Goal: Information Seeking & Learning: Learn about a topic

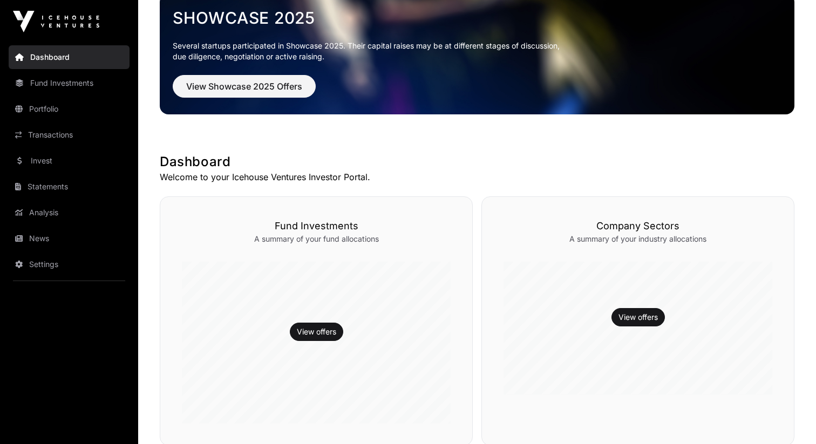
scroll to position [118, 0]
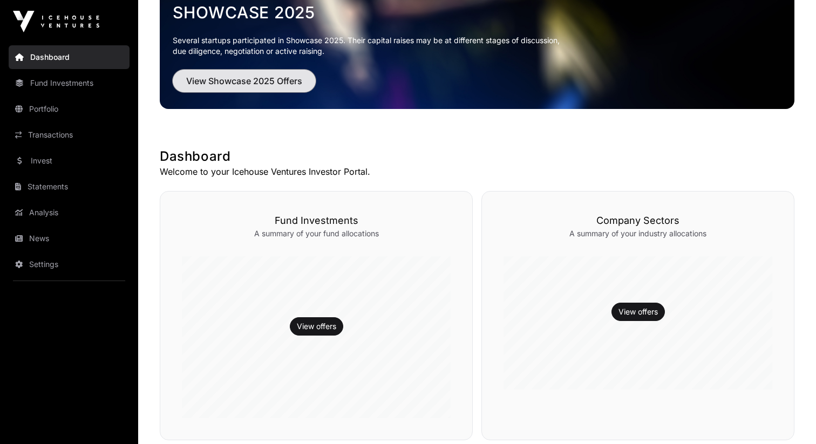
click at [263, 86] on span "View Showcase 2025 Offers" at bounding box center [244, 80] width 116 height 13
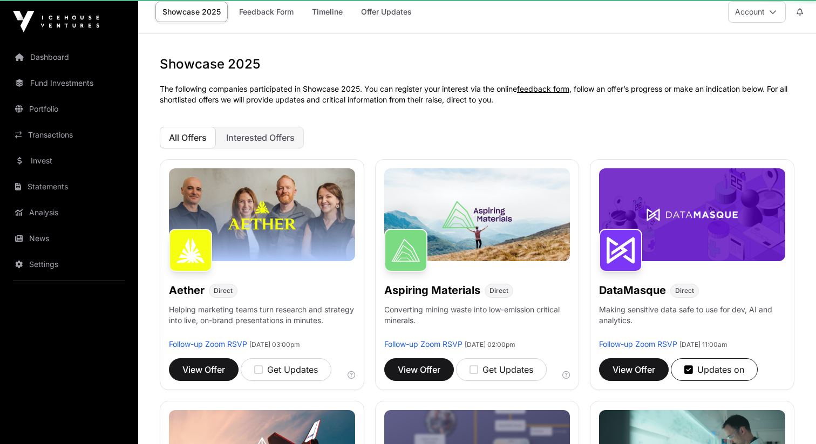
scroll to position [12, 0]
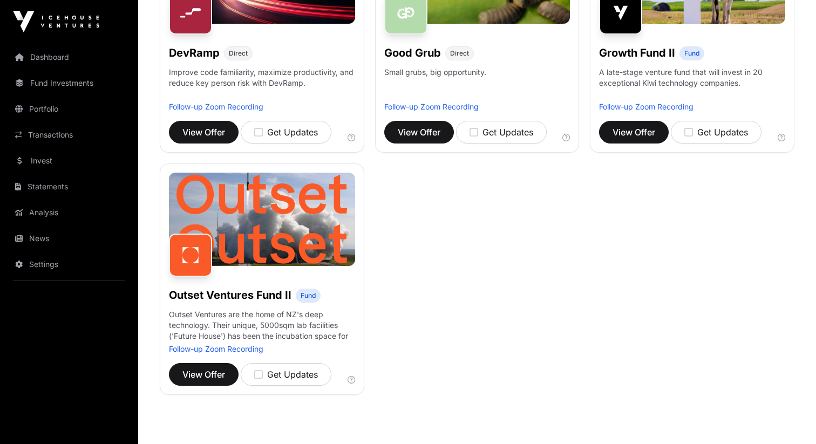
scroll to position [216, 0]
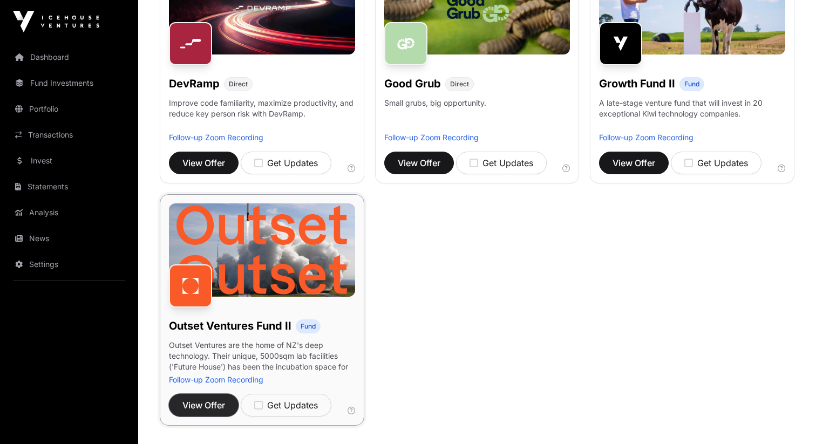
click at [209, 403] on span "View Offer" at bounding box center [203, 405] width 43 height 13
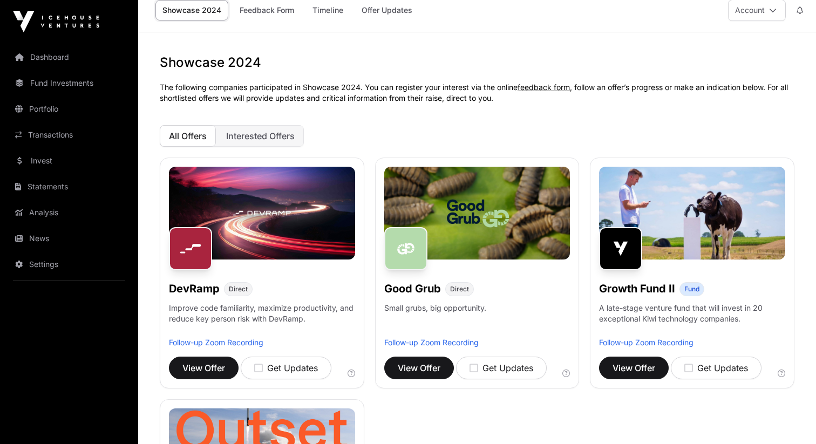
scroll to position [12, 0]
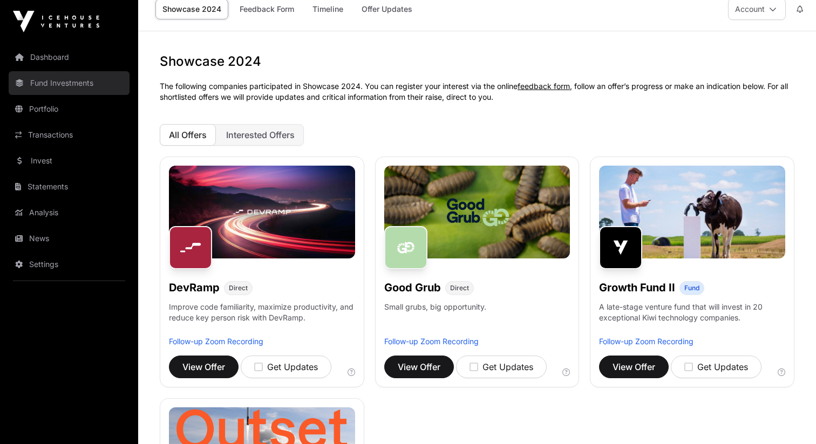
click at [108, 82] on link "Fund Investments" at bounding box center [69, 83] width 121 height 24
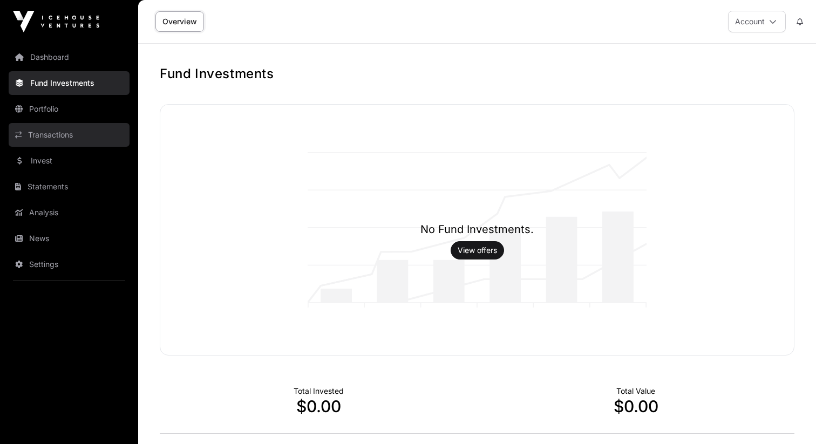
click at [91, 144] on link "Transactions" at bounding box center [69, 135] width 121 height 24
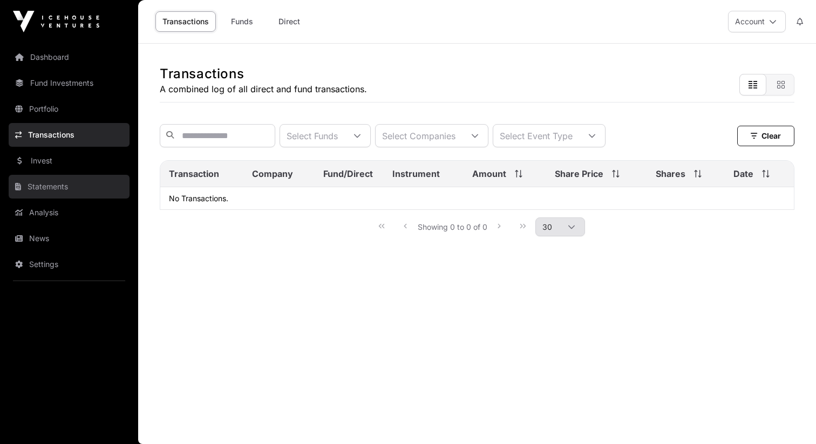
click at [87, 175] on link "Statements" at bounding box center [69, 187] width 121 height 24
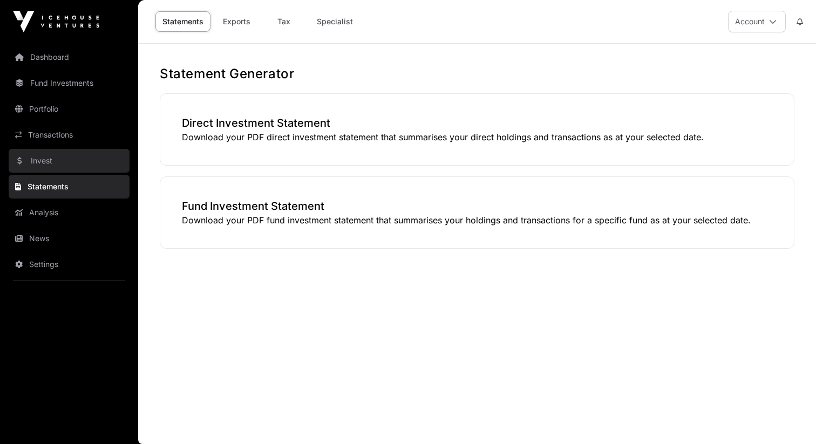
click at [79, 164] on link "Invest" at bounding box center [69, 161] width 121 height 24
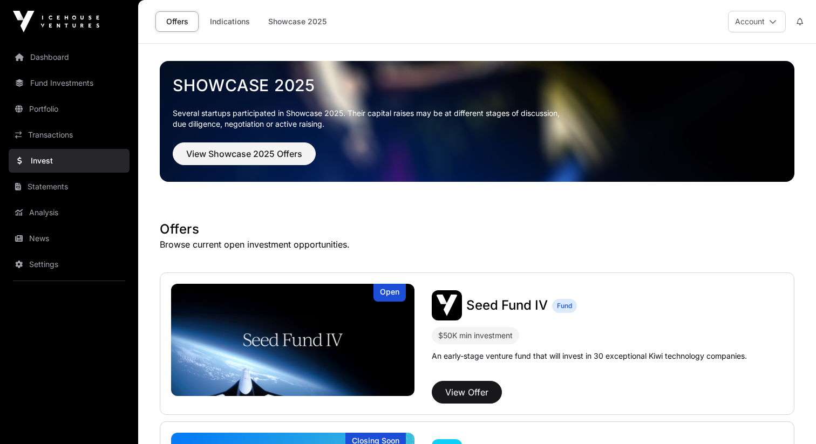
click at [257, 87] on link "Showcase 2025" at bounding box center [477, 85] width 608 height 19
click at [252, 145] on button "View Showcase 2025 Offers" at bounding box center [244, 153] width 143 height 23
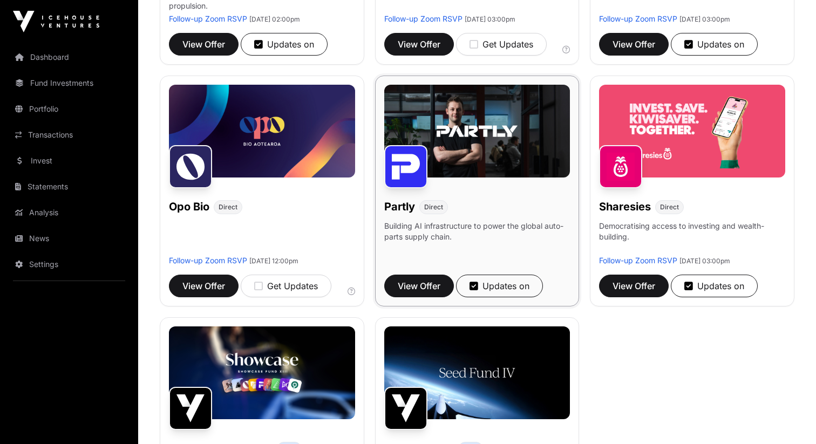
scroll to position [757, 0]
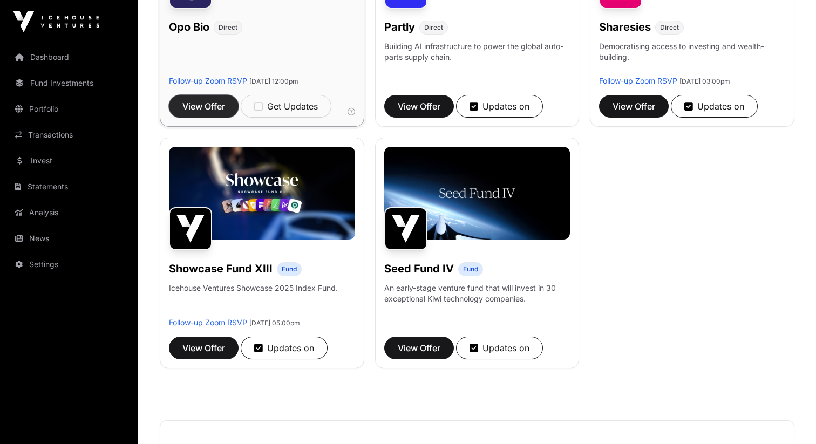
click at [191, 113] on button "View Offer" at bounding box center [204, 106] width 70 height 23
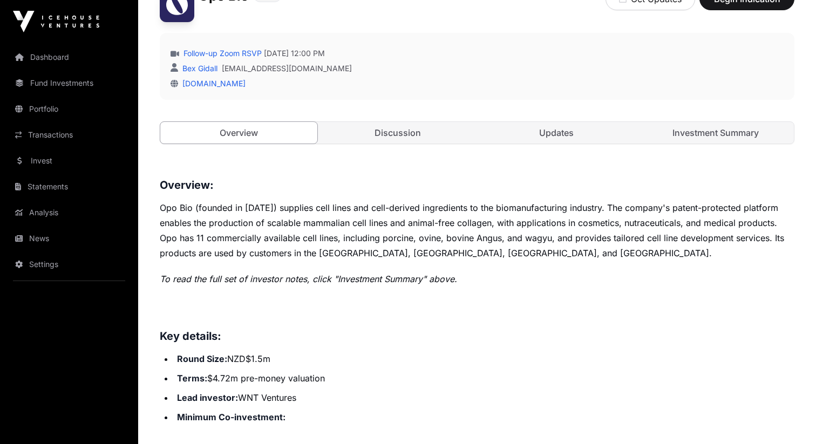
scroll to position [139, 0]
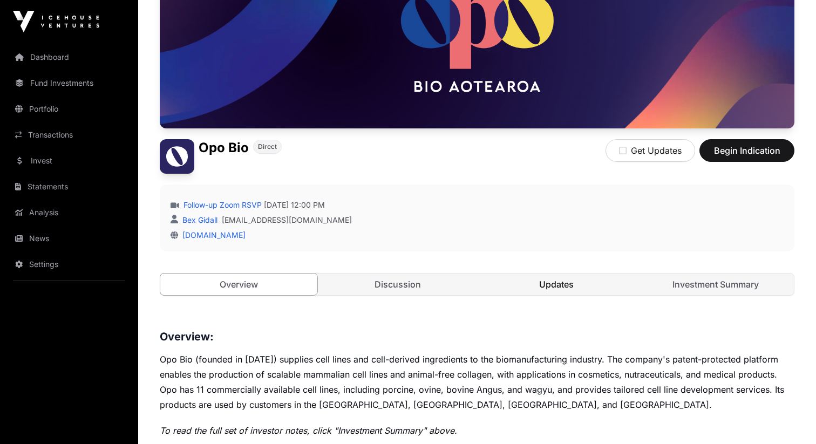
click at [590, 292] on link "Updates" at bounding box center [556, 284] width 157 height 22
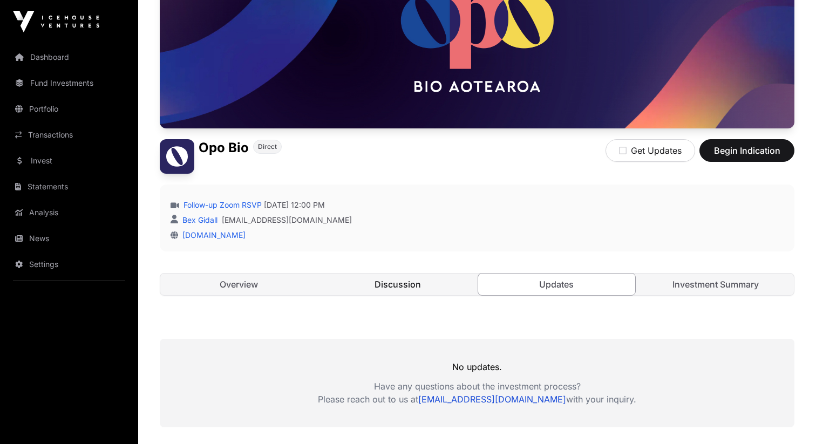
click at [420, 285] on link "Discussion" at bounding box center [397, 284] width 157 height 22
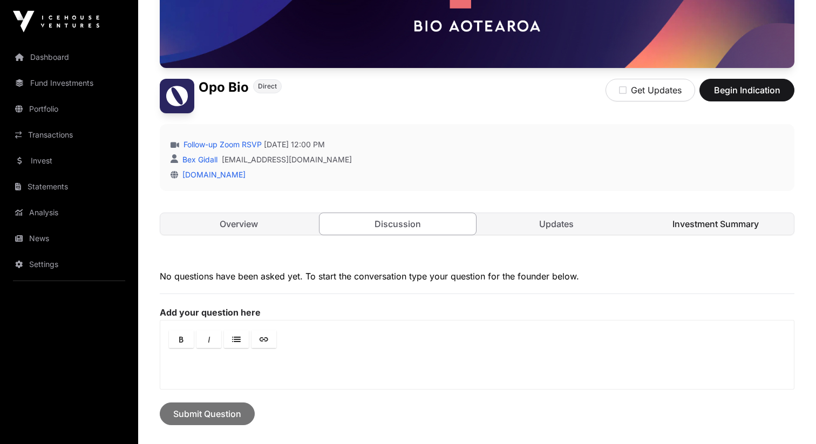
click at [699, 223] on link "Investment Summary" at bounding box center [715, 224] width 157 height 22
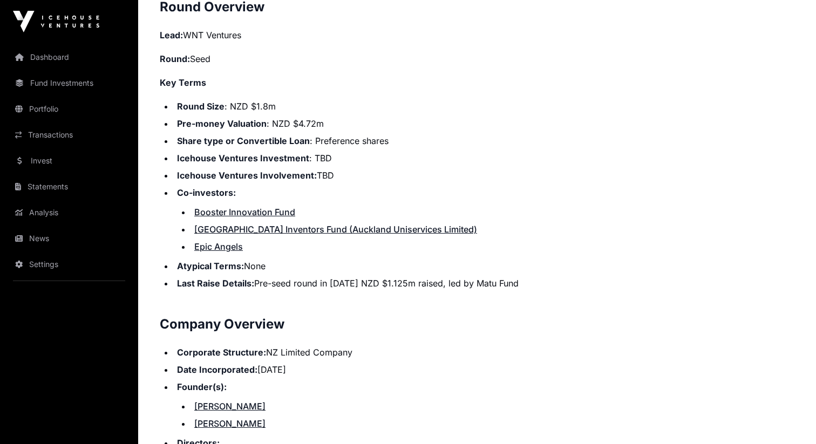
scroll to position [879, 0]
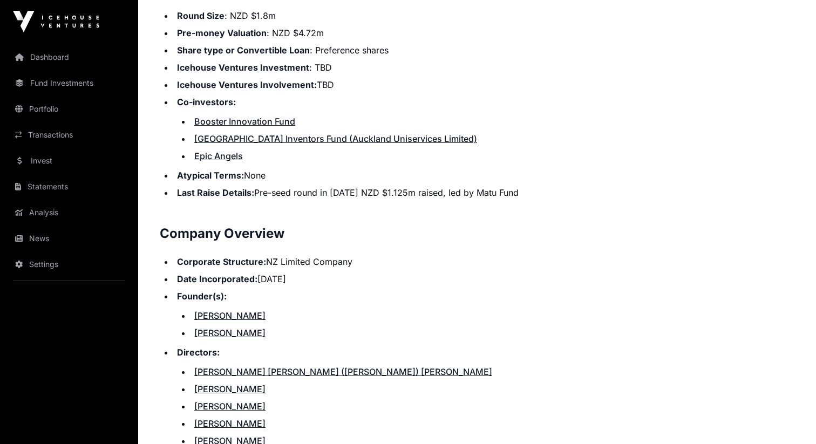
click at [303, 192] on li "Last Raise Details: Pre-seed round in 2022 NZD $1.125m raised, led by Matu Fund" at bounding box center [484, 192] width 620 height 13
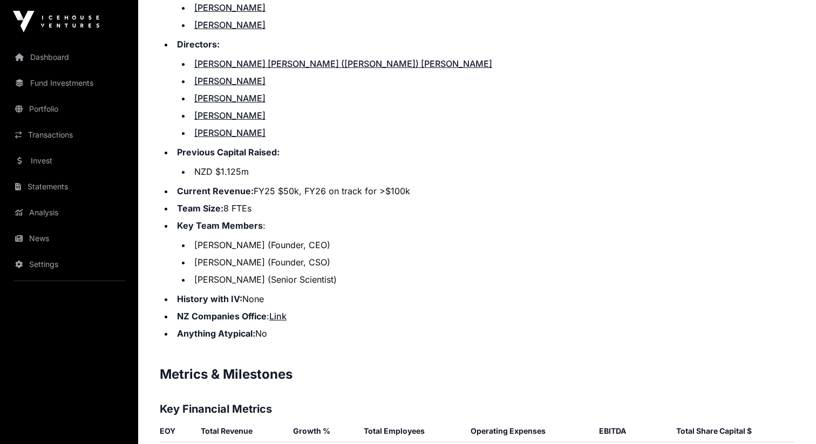
scroll to position [1281, 0]
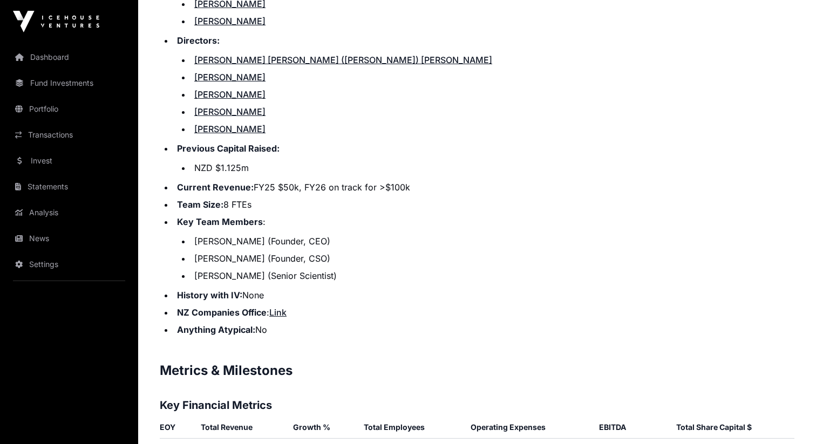
click at [347, 189] on li "Current Revenue: FY25 $50k, FY26 on track for >$100k" at bounding box center [484, 187] width 620 height 13
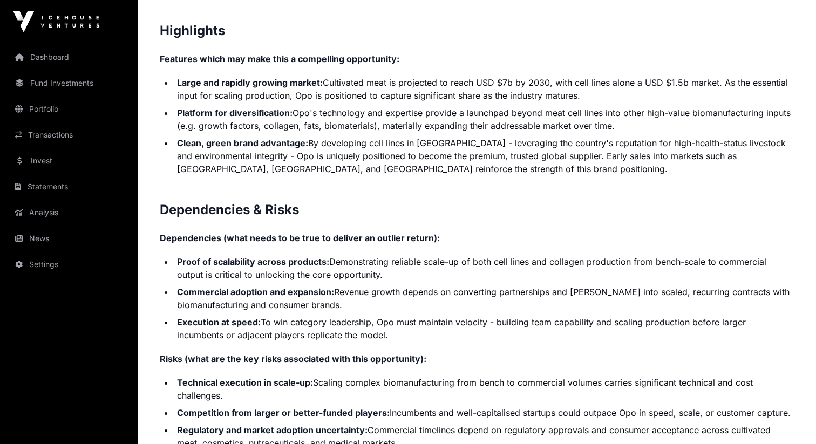
scroll to position [2130, 0]
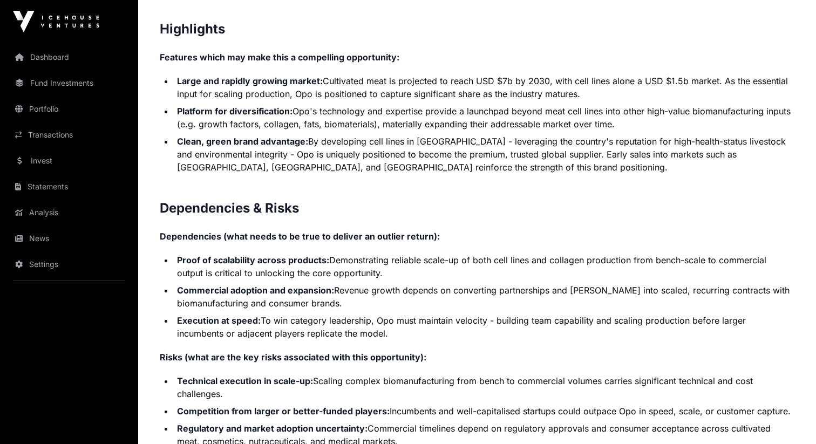
click at [325, 150] on li "Clean, green brand advantage: By developing cell lines in New Zealand - leverag…" at bounding box center [484, 154] width 620 height 39
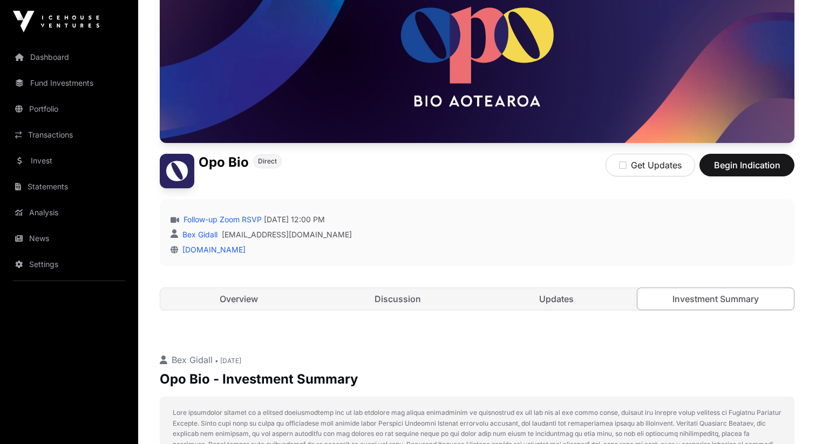
scroll to position [391, 0]
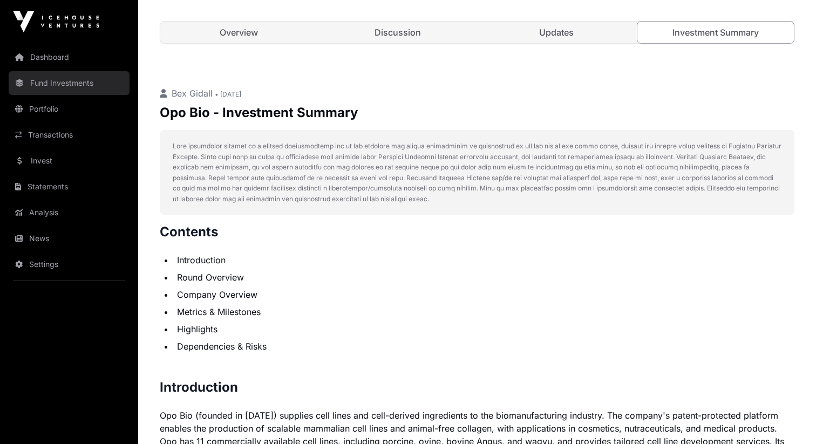
click at [64, 82] on link "Fund Investments" at bounding box center [69, 83] width 121 height 24
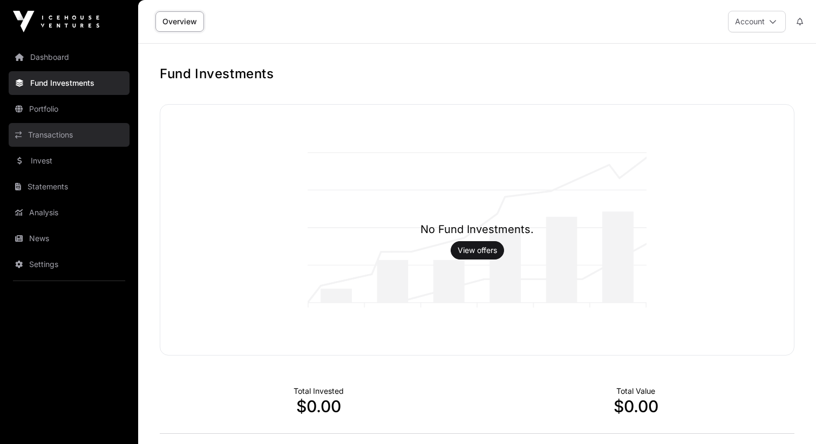
click at [77, 143] on link "Transactions" at bounding box center [69, 135] width 121 height 24
